Goal: Transaction & Acquisition: Book appointment/travel/reservation

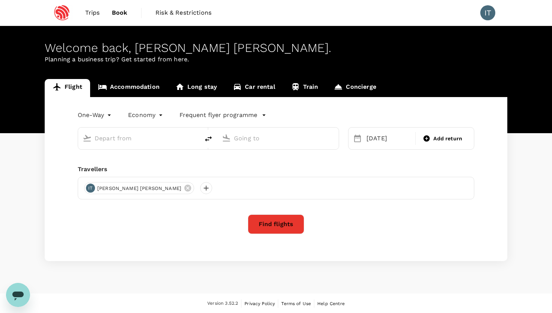
click at [136, 135] on input "text" at bounding box center [139, 138] width 89 height 12
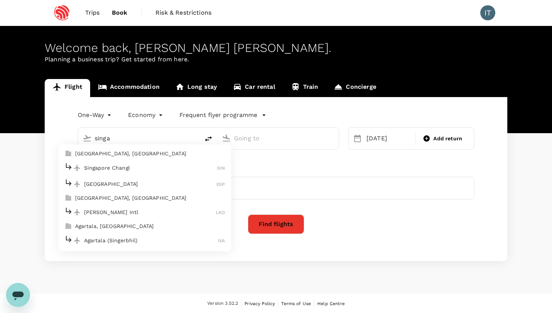
type input "Singapore Changi (SIN)"
type input "San Francisco Intl (SFO)"
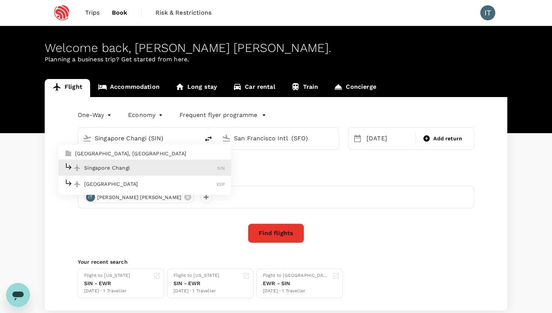
click at [134, 164] on p "Singapore Changi" at bounding box center [150, 168] width 133 height 8
type input "Singapore Changi (SIN)"
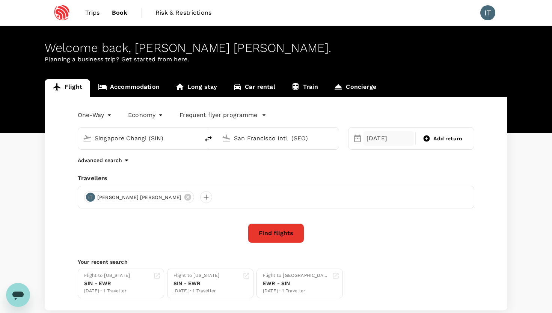
click at [389, 138] on div "[DATE]" at bounding box center [389, 138] width 50 height 15
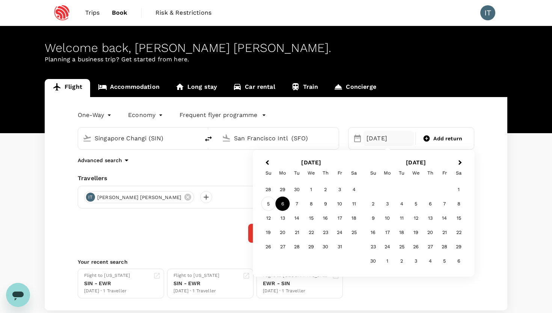
click at [272, 201] on div "5" at bounding box center [268, 203] width 14 height 14
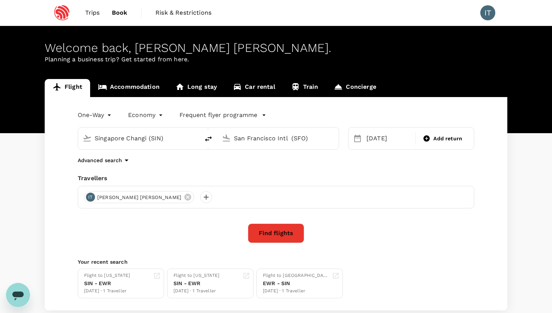
click at [268, 172] on div "One-Way oneway Economy economy Frequent flyer programme Singapore Changi (SIN) …" at bounding box center [276, 203] width 463 height 213
click at [257, 233] on button "Find flights" at bounding box center [276, 233] width 56 height 20
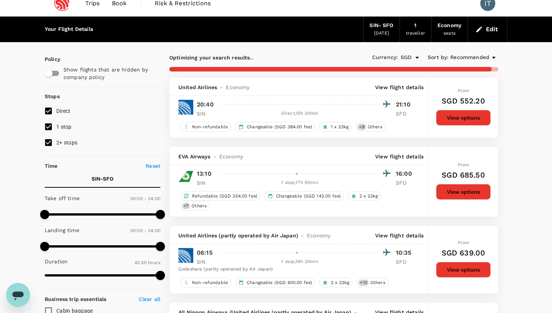
scroll to position [11, 0]
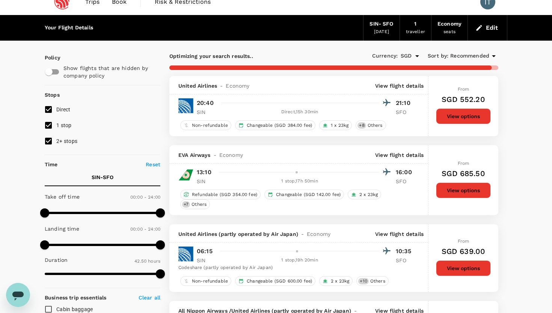
type input "2939"
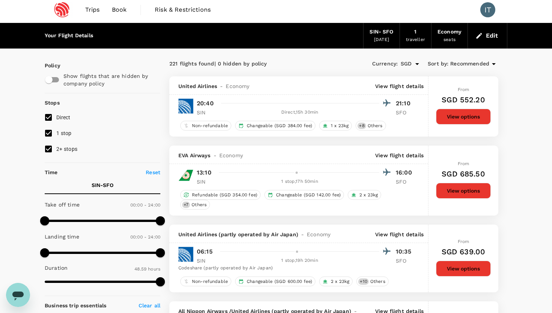
scroll to position [0, 0]
